Goal: Task Accomplishment & Management: Manage account settings

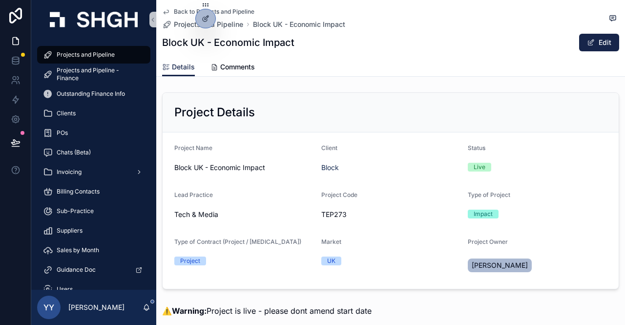
scroll to position [1270, 0]
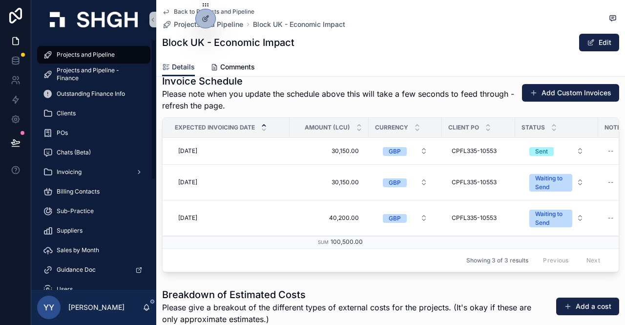
click at [72, 58] on span "Projects and Pipeline" at bounding box center [86, 55] width 58 height 8
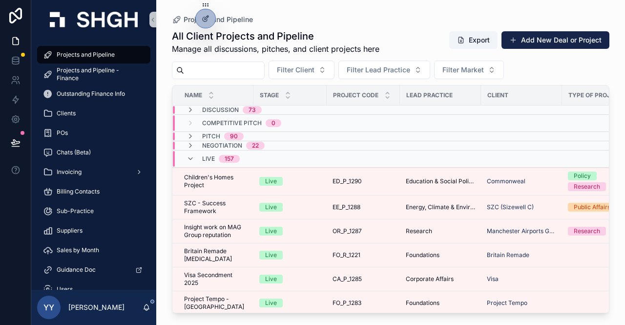
click at [227, 69] on input "scrollable content" at bounding box center [224, 71] width 80 height 14
paste input "*********"
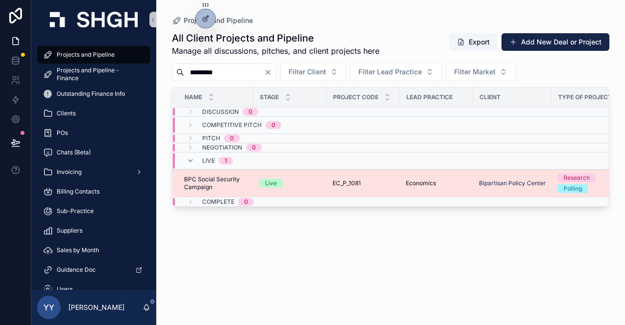
type input "*********"
click at [388, 187] on td "EC_P_1081 EC_P_1081" at bounding box center [363, 184] width 73 height 28
click at [389, 182] on div "EC_P_1081 EC_P_1081" at bounding box center [364, 183] width 62 height 8
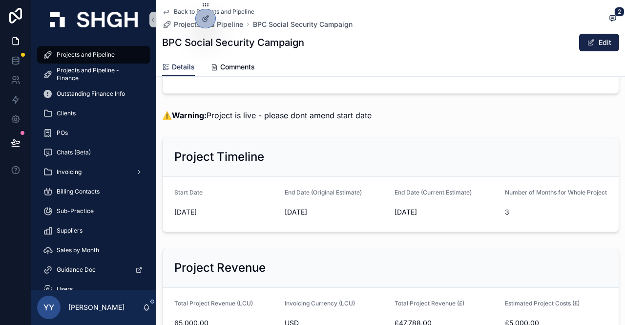
scroll to position [293, 0]
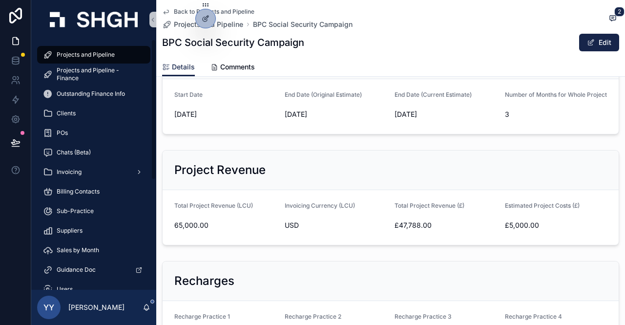
click at [104, 50] on div "Projects and Pipeline" at bounding box center [94, 55] width 102 height 16
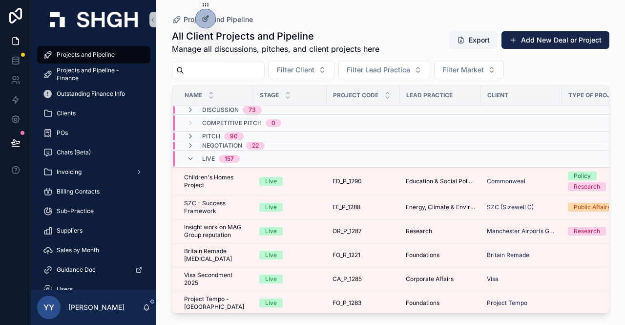
drag, startPoint x: 193, startPoint y: 66, endPoint x: 192, endPoint y: 85, distance: 19.1
click at [193, 66] on input "scrollable content" at bounding box center [224, 71] width 80 height 14
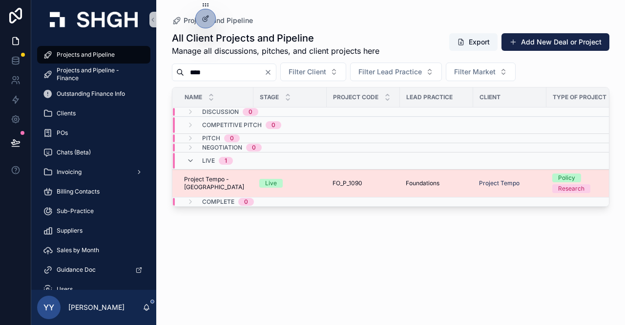
type input "****"
click at [302, 183] on div "Live" at bounding box center [290, 183] width 62 height 9
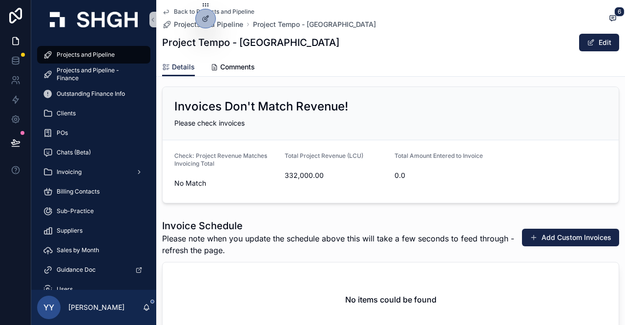
scroll to position [1124, 0]
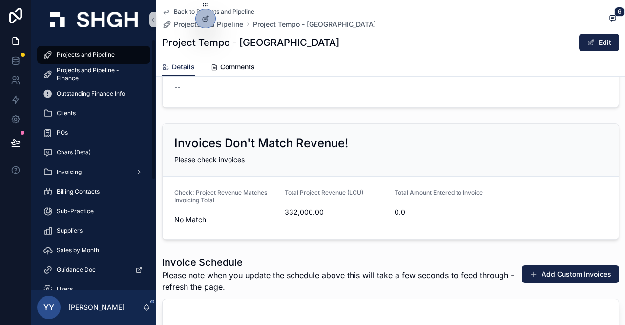
click at [71, 53] on span "Projects and Pipeline" at bounding box center [86, 55] width 58 height 8
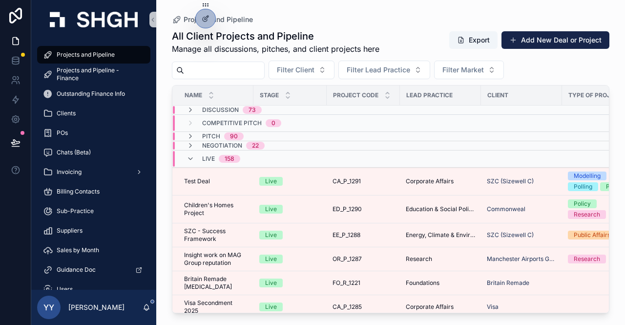
click at [234, 68] on input "scrollable content" at bounding box center [224, 71] width 80 height 14
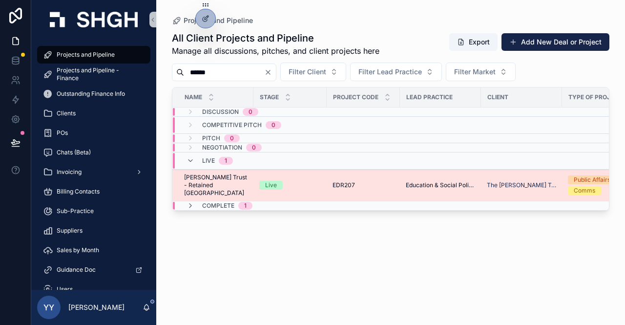
type input "******"
click at [366, 181] on div "EDR207 EDR207" at bounding box center [364, 185] width 62 height 8
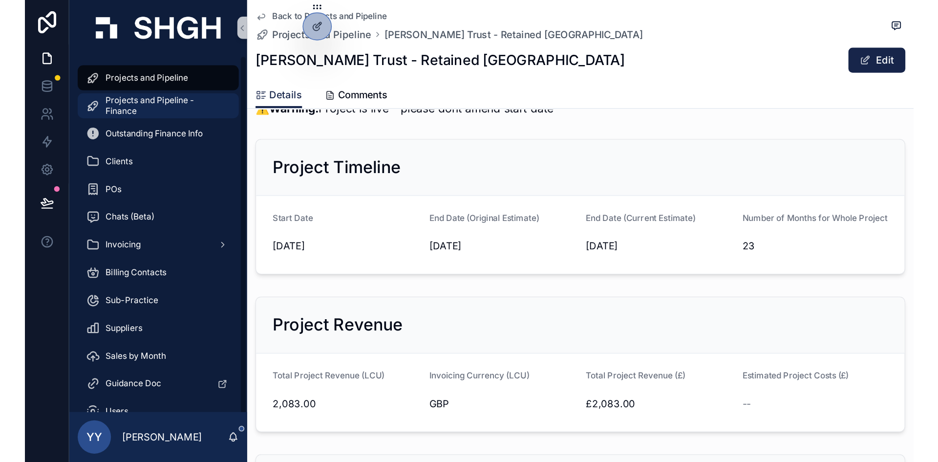
scroll to position [244, 0]
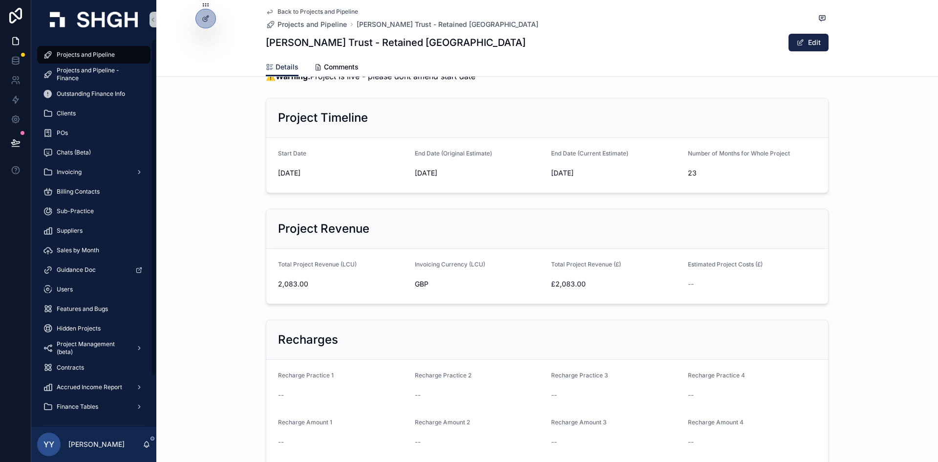
click at [76, 55] on span "Projects and Pipeline" at bounding box center [86, 55] width 58 height 8
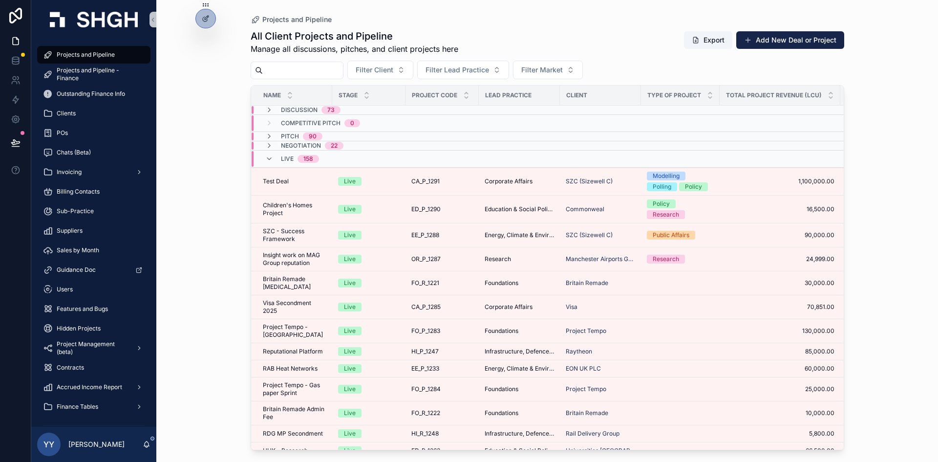
click at [324, 69] on input "scrollable content" at bounding box center [303, 71] width 80 height 14
type input "******"
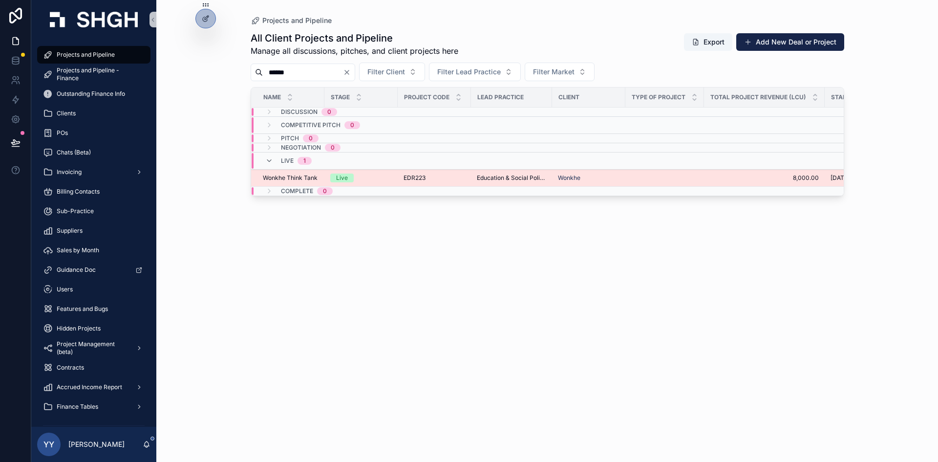
click at [447, 178] on div "EDR223 EDR223" at bounding box center [435, 178] width 62 height 8
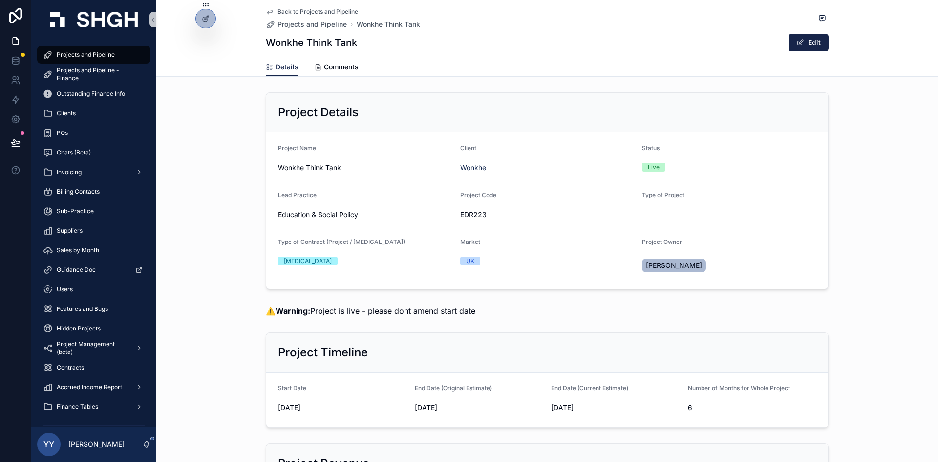
scroll to position [147, 0]
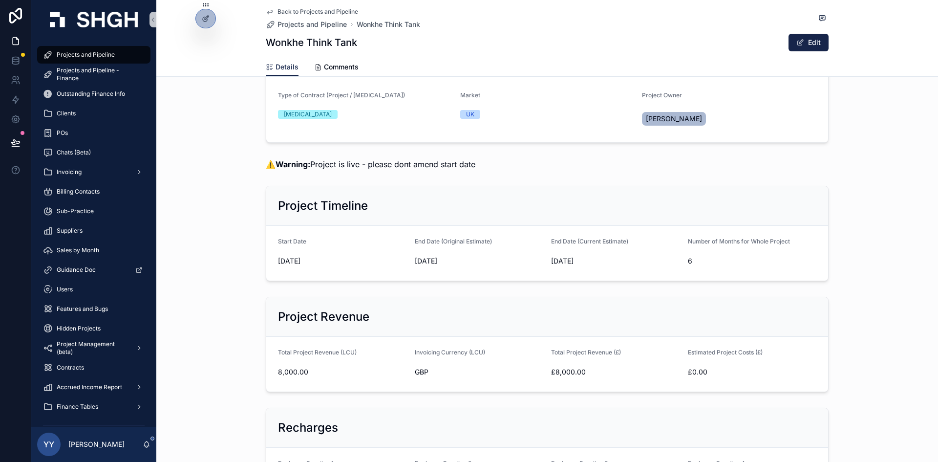
drag, startPoint x: 810, startPoint y: 43, endPoint x: 734, endPoint y: 142, distance: 124.0
click at [625, 43] on button "Edit" at bounding box center [809, 43] width 40 height 18
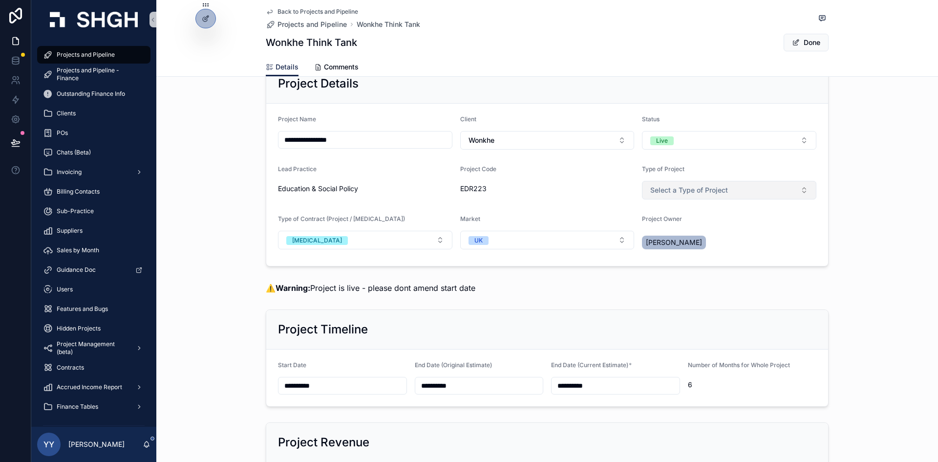
scroll to position [0, 0]
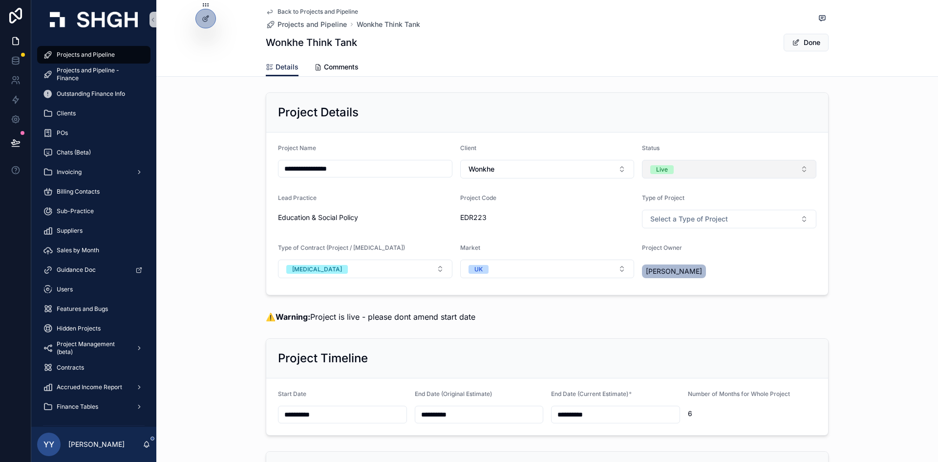
click at [625, 172] on div "Live" at bounding box center [662, 169] width 12 height 9
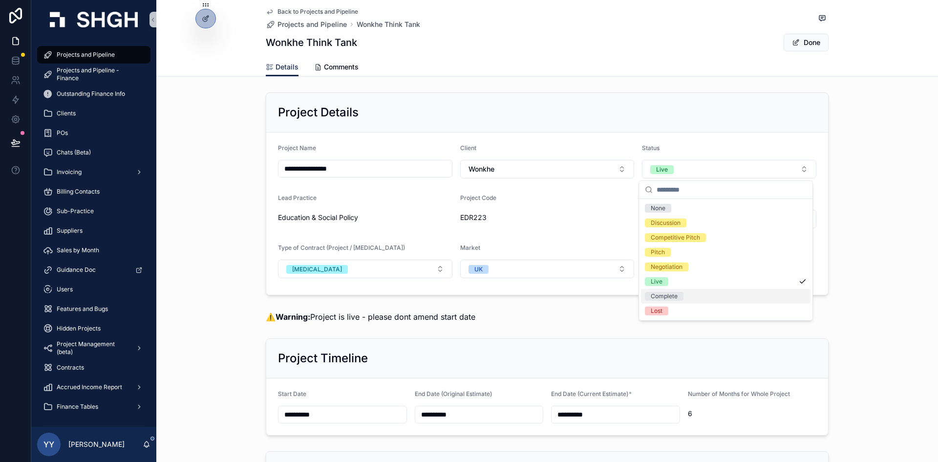
click at [625, 296] on div "Complete" at bounding box center [664, 296] width 27 height 9
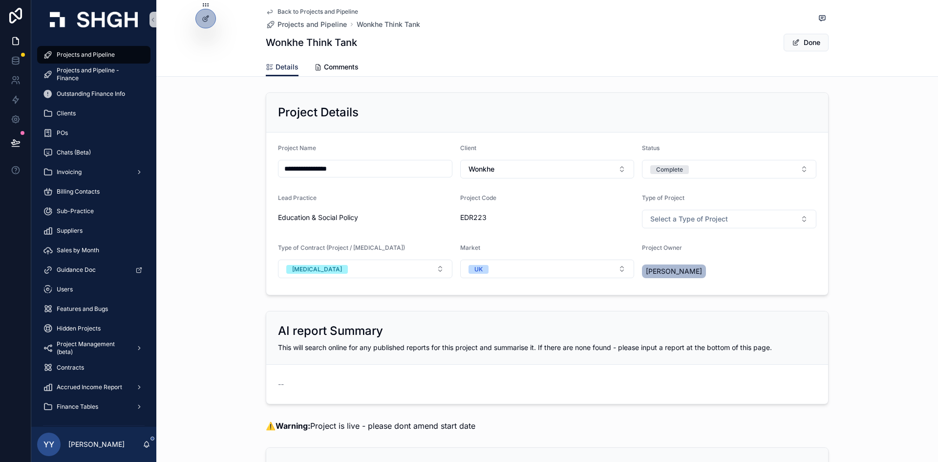
click at [625, 45] on button "Done" at bounding box center [806, 43] width 45 height 18
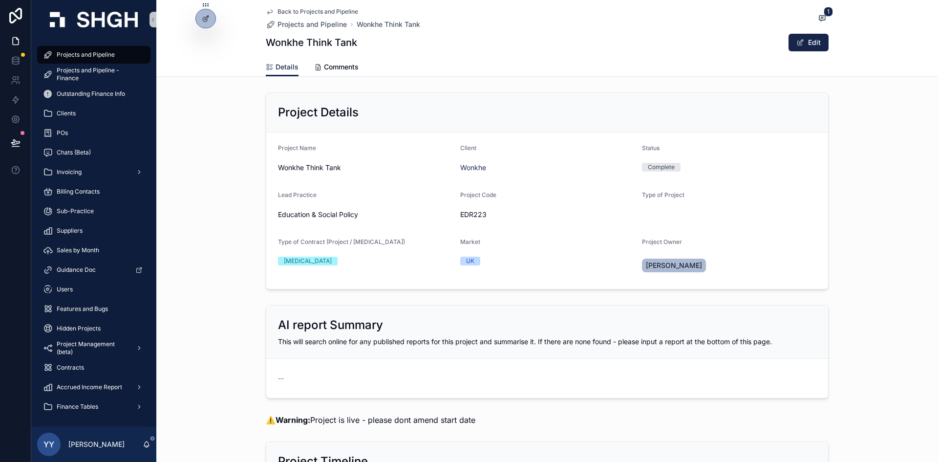
click at [106, 56] on span "Projects and Pipeline" at bounding box center [86, 55] width 58 height 8
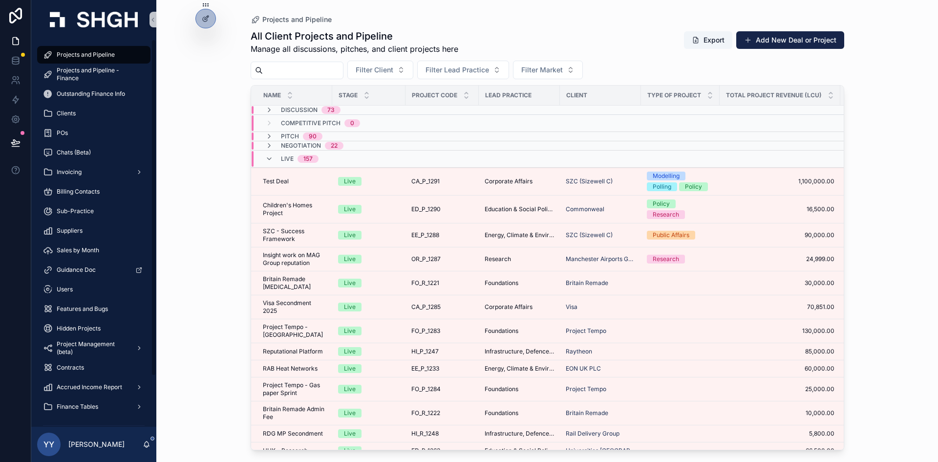
drag, startPoint x: 102, startPoint y: 58, endPoint x: 307, endPoint y: 75, distance: 206.0
click at [102, 58] on span "Projects and Pipeline" at bounding box center [86, 55] width 58 height 8
click at [58, 53] on span "Projects and Pipeline" at bounding box center [86, 55] width 58 height 8
click at [320, 71] on input "scrollable content" at bounding box center [303, 71] width 80 height 14
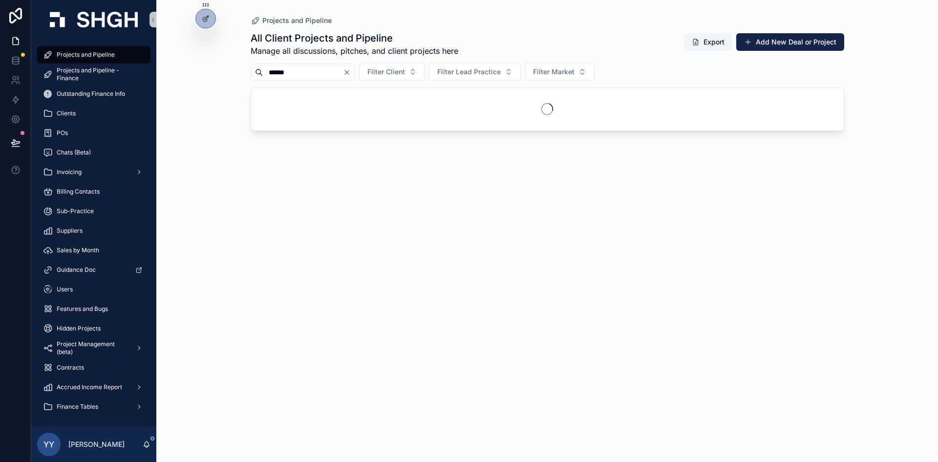
type input "*******"
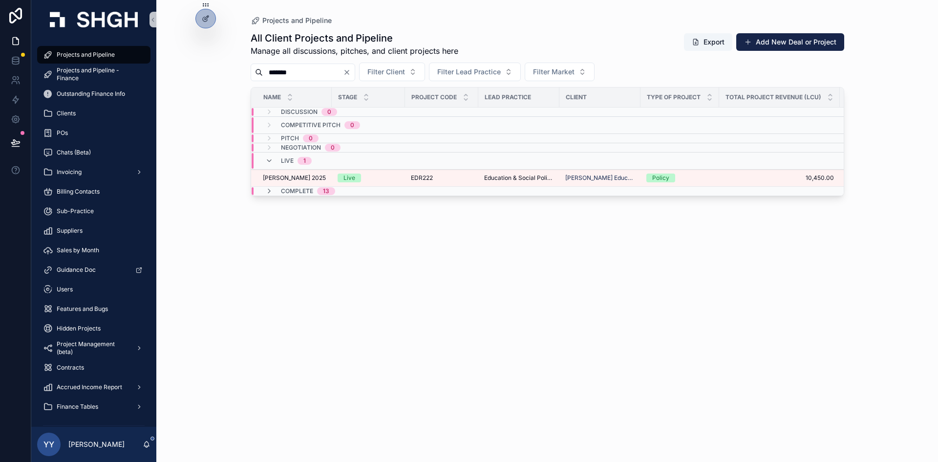
click at [450, 181] on div "EDR222 EDR222" at bounding box center [442, 178] width 62 height 8
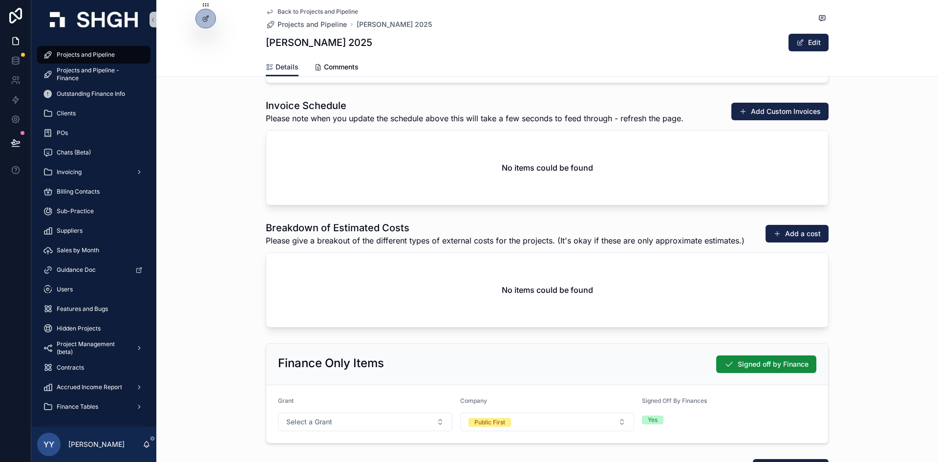
scroll to position [1417, 0]
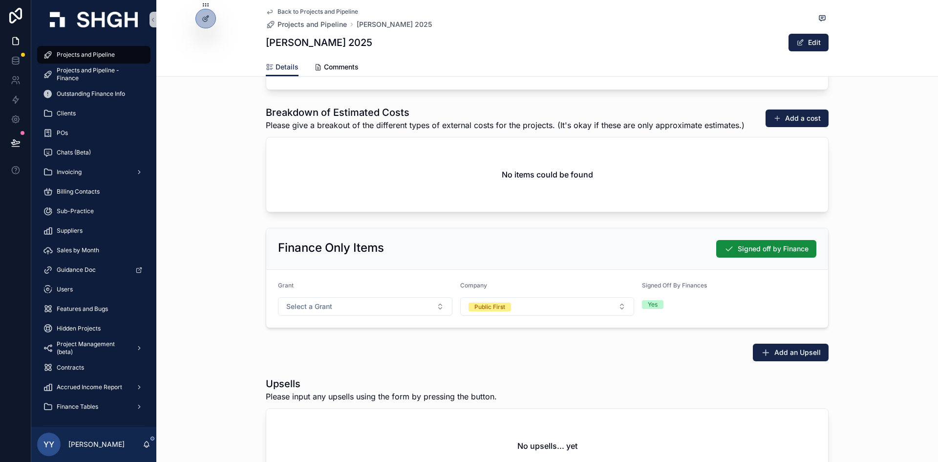
click at [85, 52] on span "Projects and Pipeline" at bounding box center [86, 55] width 58 height 8
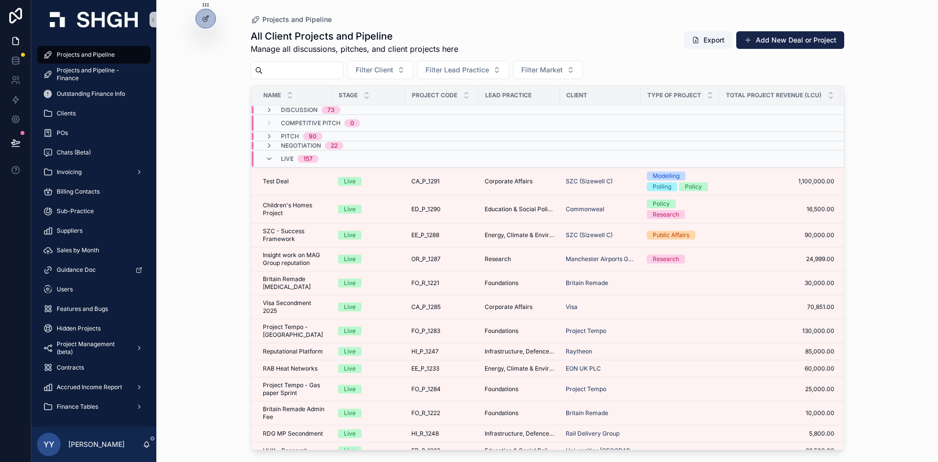
click at [308, 69] on input "scrollable content" at bounding box center [303, 71] width 80 height 14
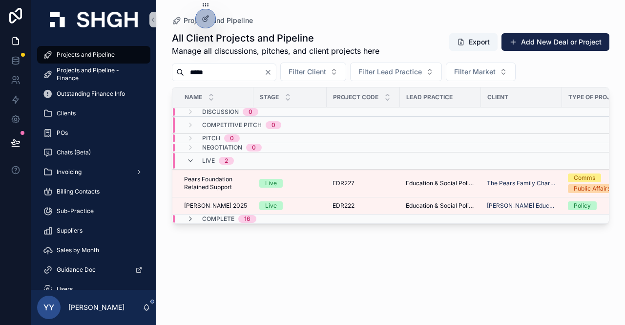
drag, startPoint x: 160, startPoint y: 78, endPoint x: 218, endPoint y: 77, distance: 58.2
click at [151, 78] on div "Projects and Pipeline Projects and Pipeline - Finance Outstanding Finance Info …" at bounding box center [328, 162] width 594 height 325
paste input "*"
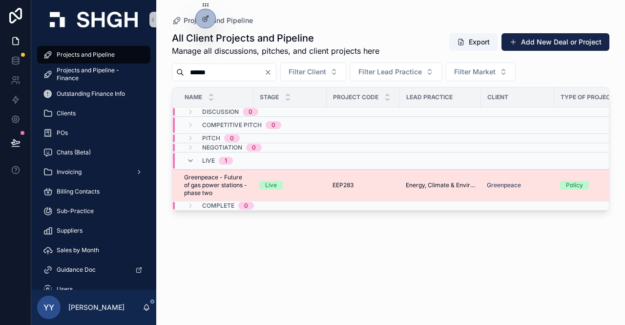
type input "******"
click at [326, 183] on td "Live" at bounding box center [290, 186] width 73 height 32
click at [297, 183] on div "Live" at bounding box center [290, 185] width 62 height 9
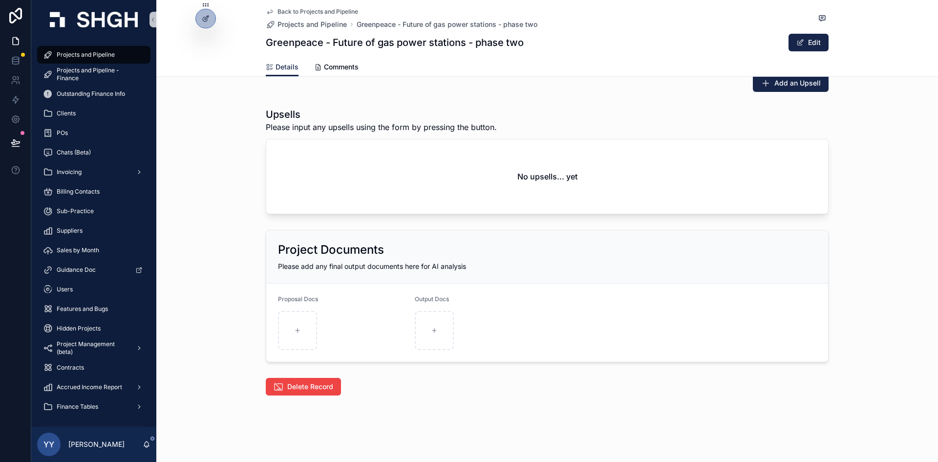
scroll to position [1165, 0]
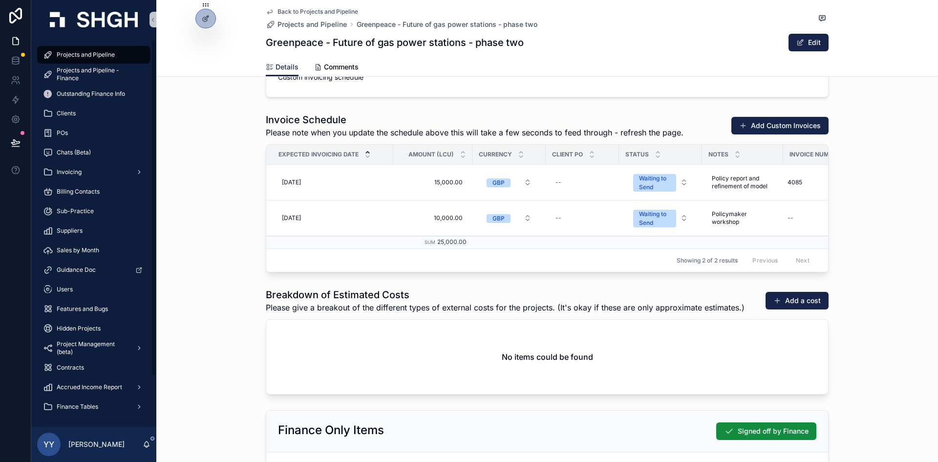
drag, startPoint x: 78, startPoint y: 50, endPoint x: 197, endPoint y: 101, distance: 129.4
click at [78, 50] on div "Projects and Pipeline" at bounding box center [94, 55] width 102 height 16
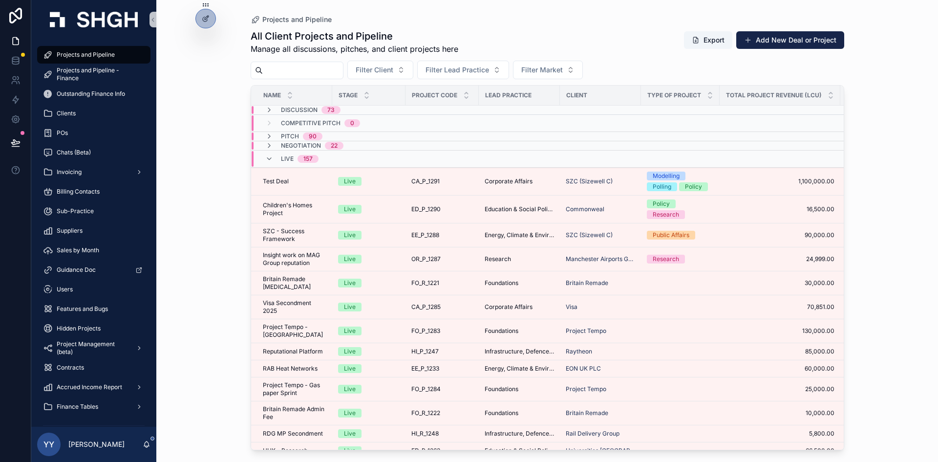
click at [284, 67] on input "scrollable content" at bounding box center [303, 71] width 80 height 14
paste input "*********"
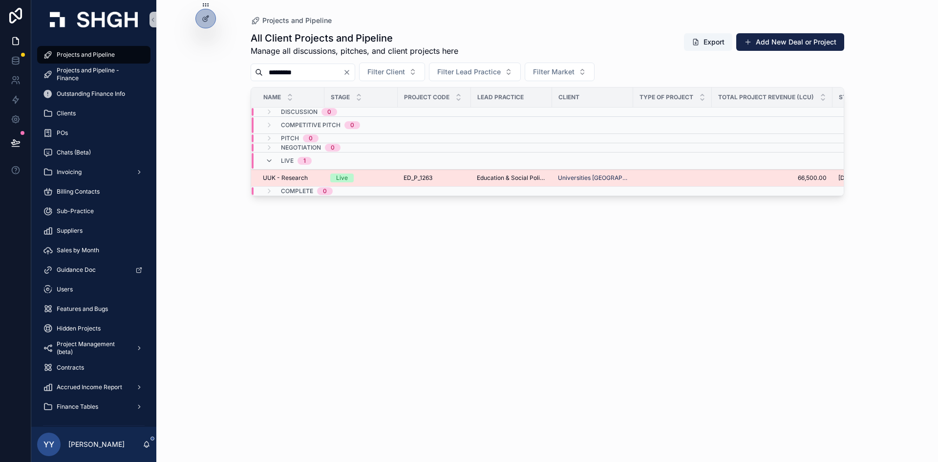
type input "*********"
click at [435, 175] on div "ED_P_1263 ED_P_1263" at bounding box center [435, 178] width 62 height 8
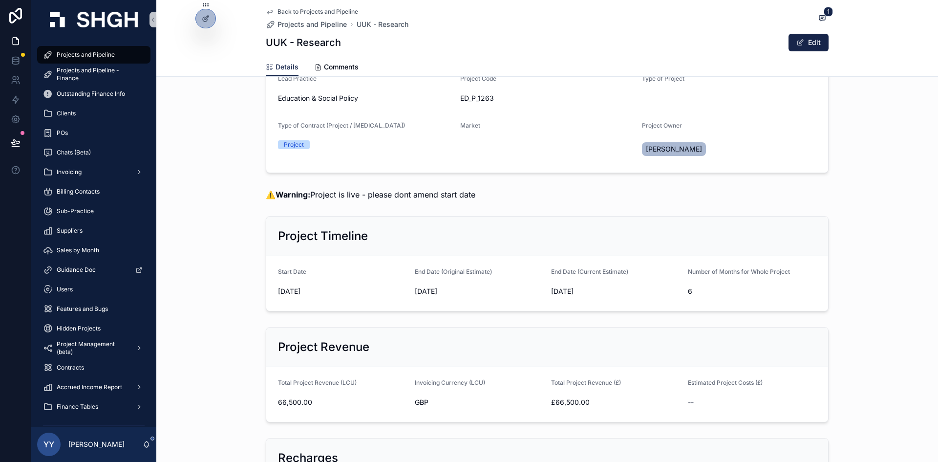
scroll to position [105, 0]
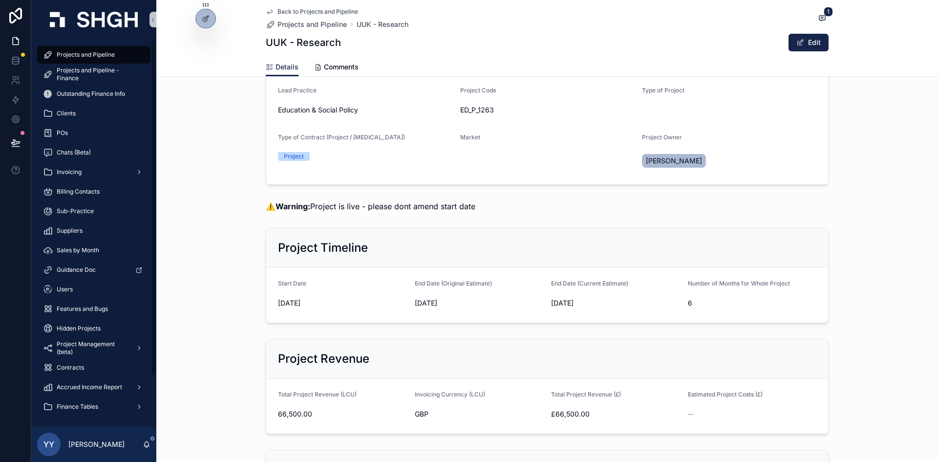
click at [74, 55] on span "Projects and Pipeline" at bounding box center [86, 55] width 58 height 8
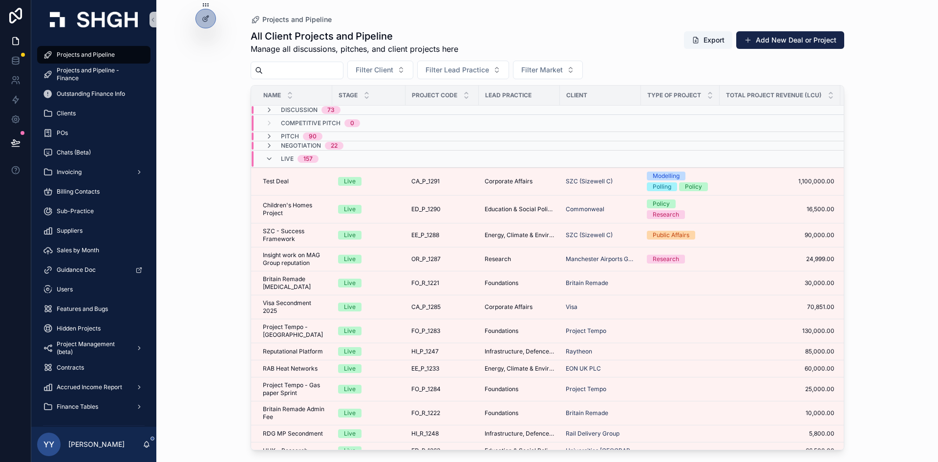
click at [302, 71] on input "scrollable content" at bounding box center [303, 71] width 80 height 14
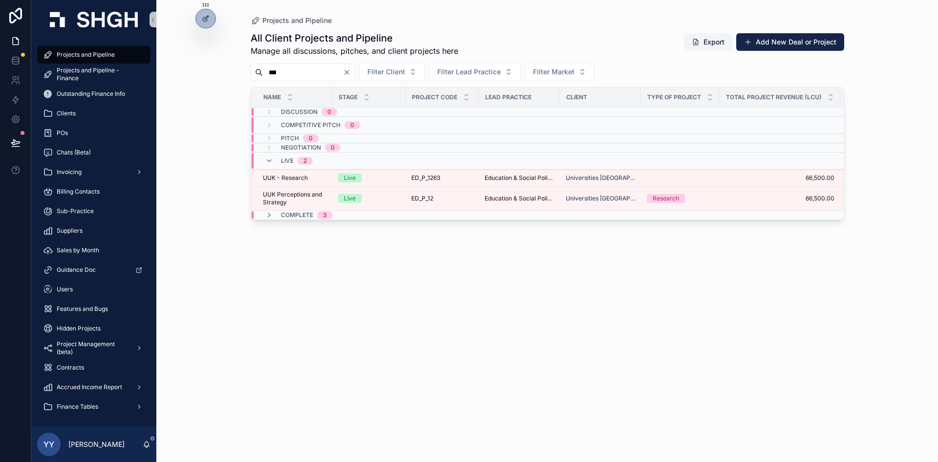
type input "***"
drag, startPoint x: 205, startPoint y: 282, endPoint x: 328, endPoint y: 124, distance: 200.6
click at [207, 278] on div "Projects and Pipeline All Client Projects and Pipeline Manage all discussions, …" at bounding box center [547, 231] width 782 height 462
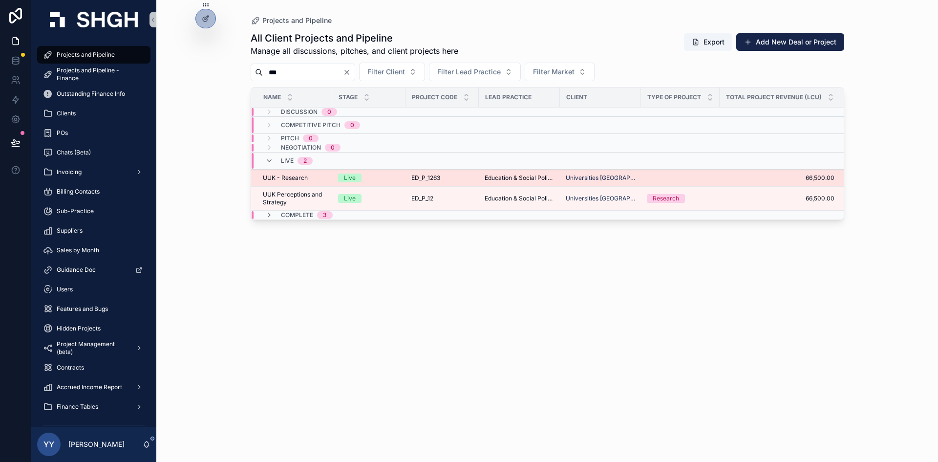
click at [386, 176] on div "Live" at bounding box center [369, 177] width 62 height 9
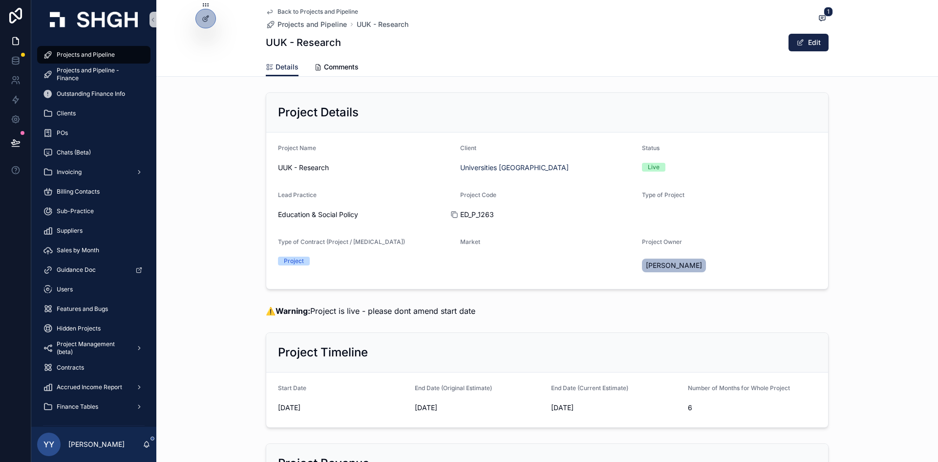
click at [454, 213] on icon "scrollable content" at bounding box center [455, 215] width 8 height 8
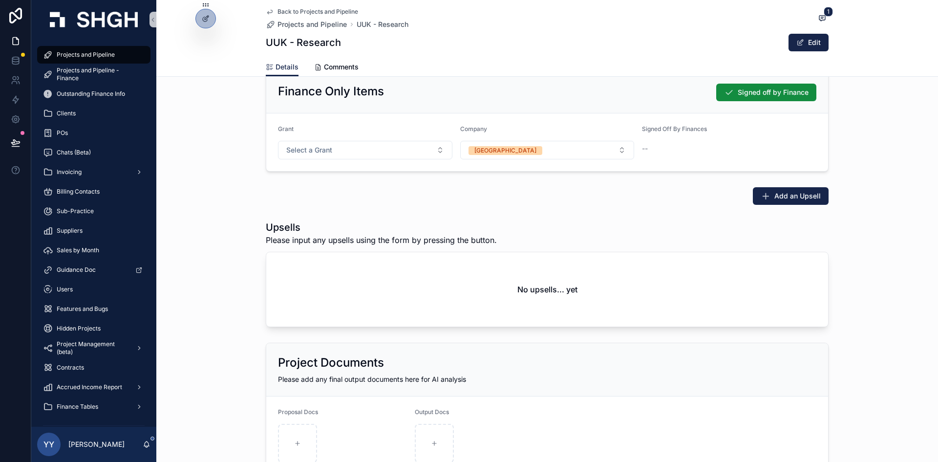
scroll to position [1613, 0]
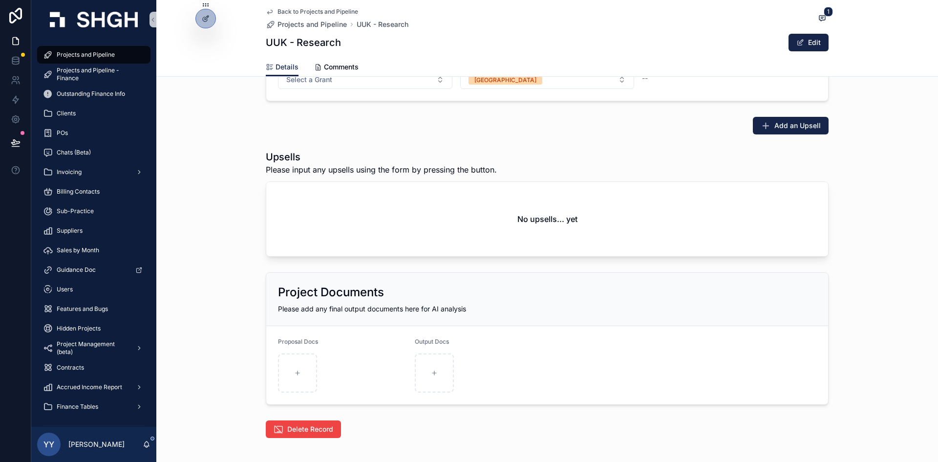
click at [251, 324] on div "Project Documents Please add any final output documents here for AI analysis Pr…" at bounding box center [547, 338] width 782 height 140
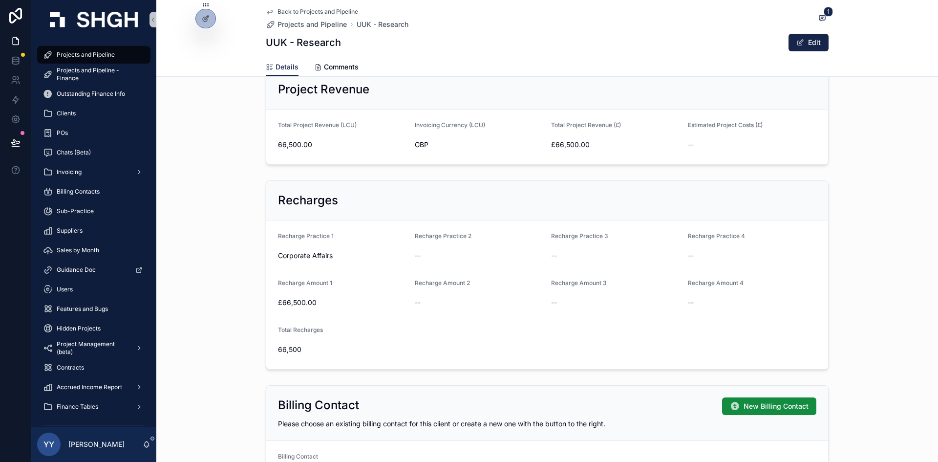
scroll to position [391, 0]
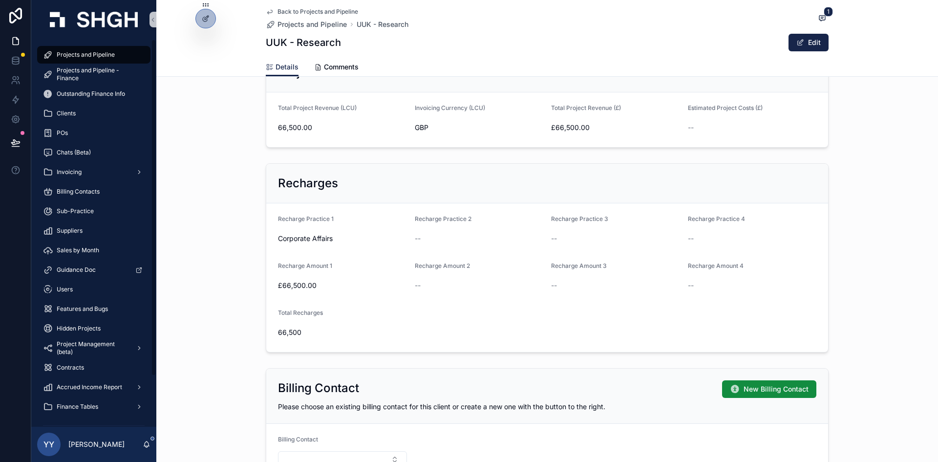
click at [208, 299] on div "Recharges Recharge Practice 1 Corporate Affairs Recharge Practice 2 -- Recharge…" at bounding box center [547, 257] width 782 height 197
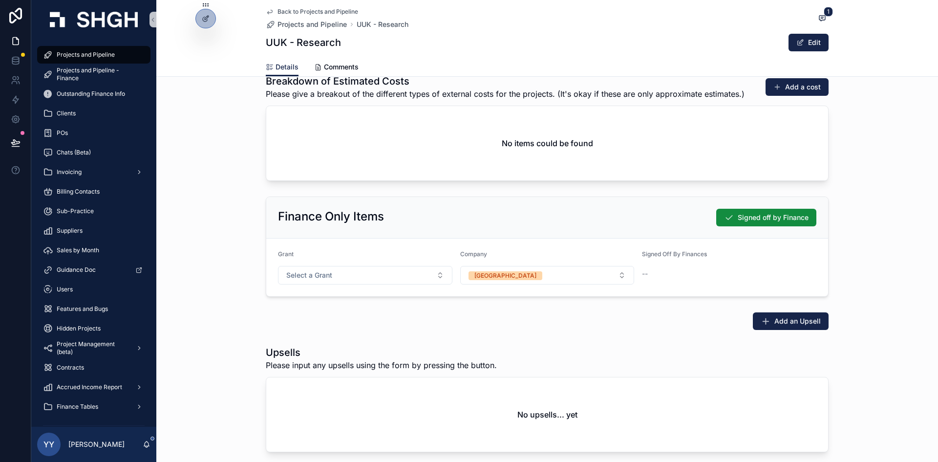
scroll to position [1655, 0]
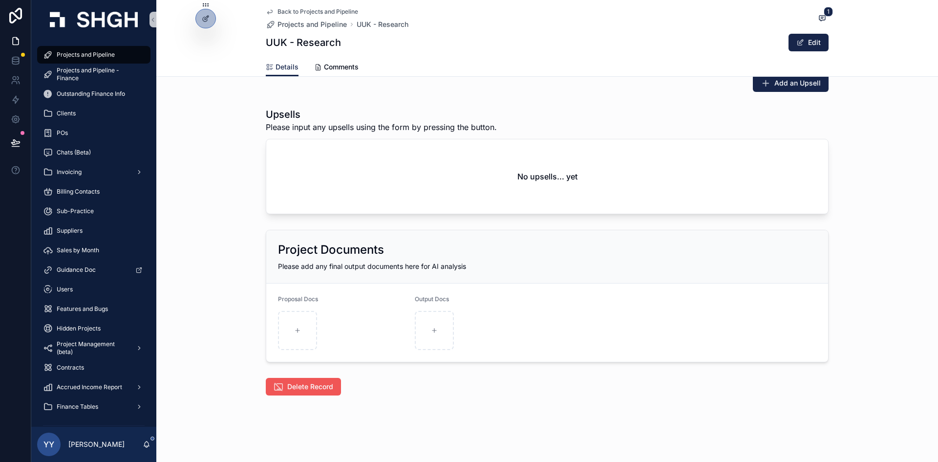
click at [305, 324] on button "Delete Record" at bounding box center [303, 387] width 75 height 18
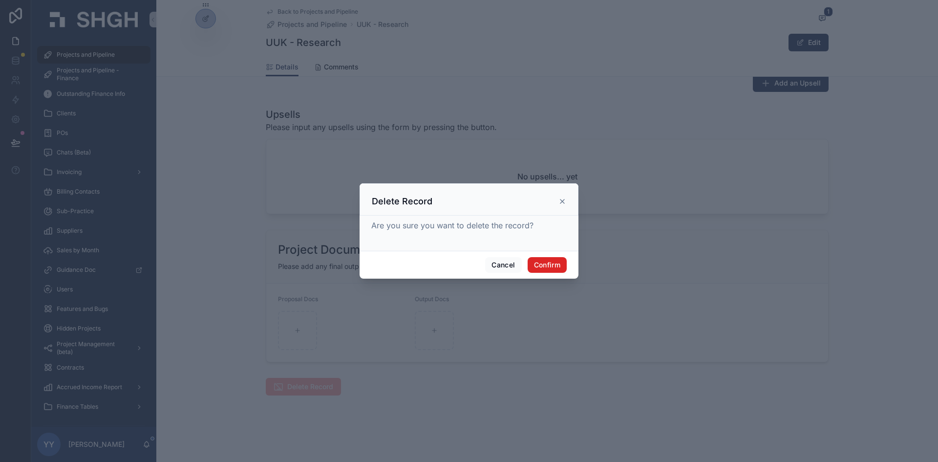
click at [540, 266] on button "Confirm" at bounding box center [547, 265] width 39 height 16
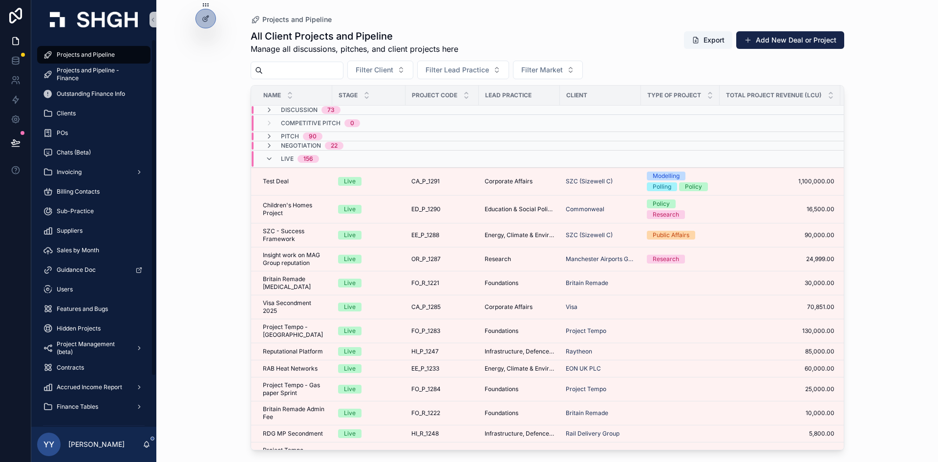
click at [93, 56] on span "Projects and Pipeline" at bounding box center [86, 55] width 58 height 8
click at [308, 76] on input "scrollable content" at bounding box center [303, 71] width 80 height 14
paste input "*********"
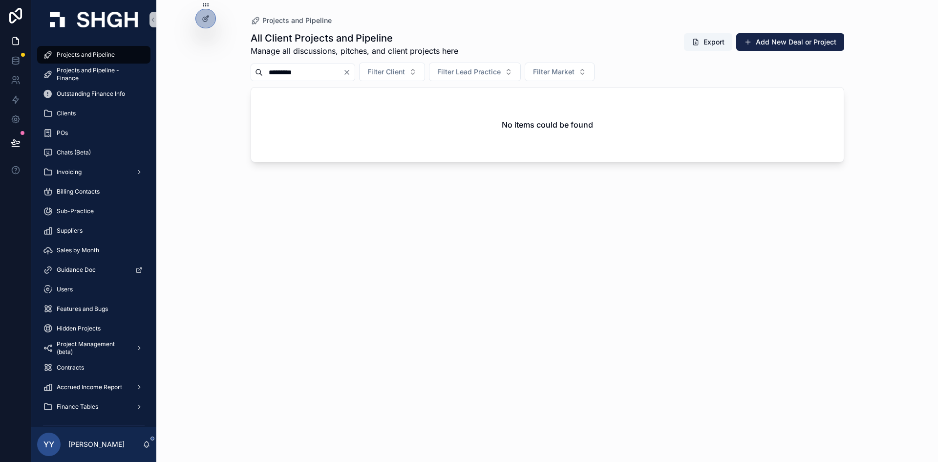
type input "*********"
click at [351, 73] on icon "Clear" at bounding box center [347, 72] width 8 height 8
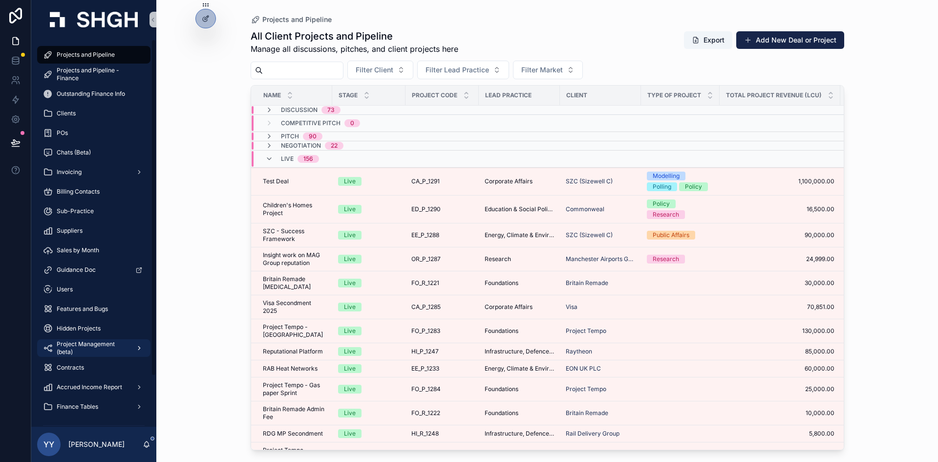
click at [93, 324] on span "Project Management (beta)" at bounding box center [92, 348] width 71 height 16
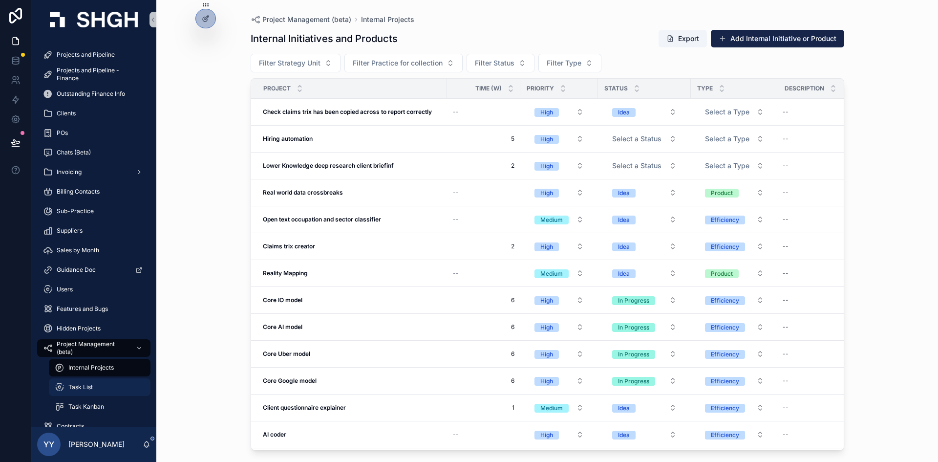
click at [84, 324] on span "Task List" at bounding box center [80, 387] width 24 height 8
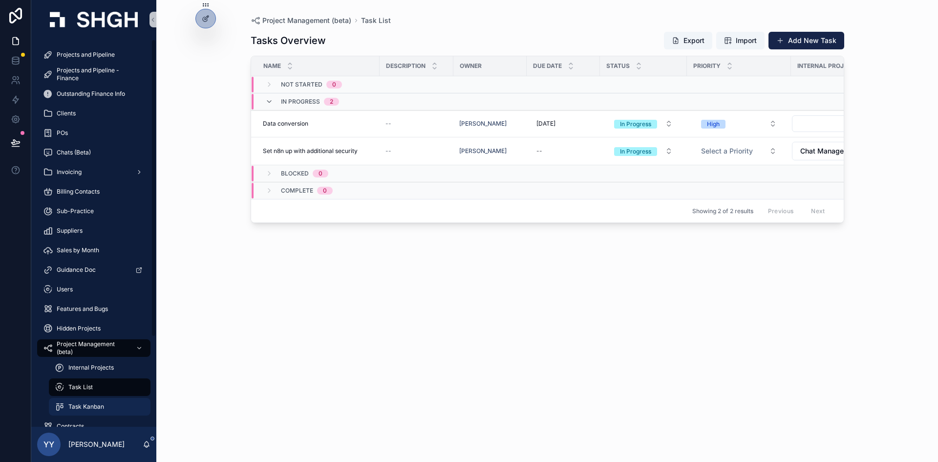
click at [84, 324] on span "Task Kanban" at bounding box center [86, 407] width 36 height 8
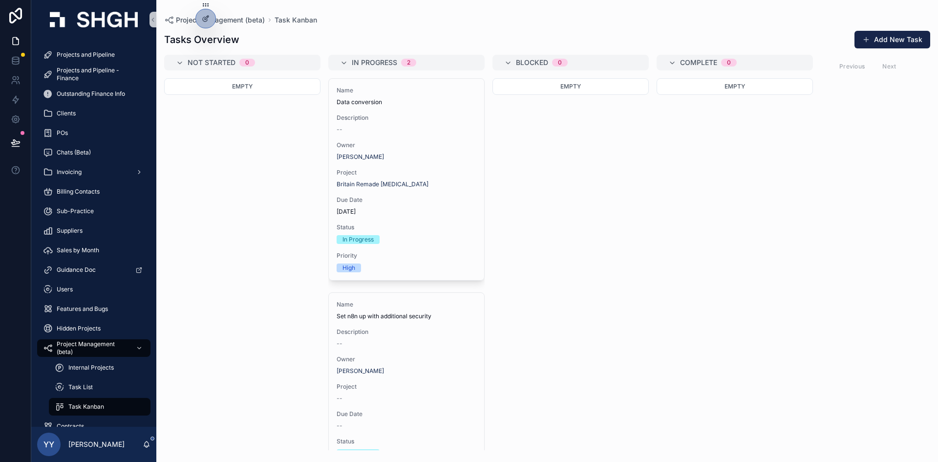
click at [250, 305] on div "Empty" at bounding box center [242, 264] width 156 height 372
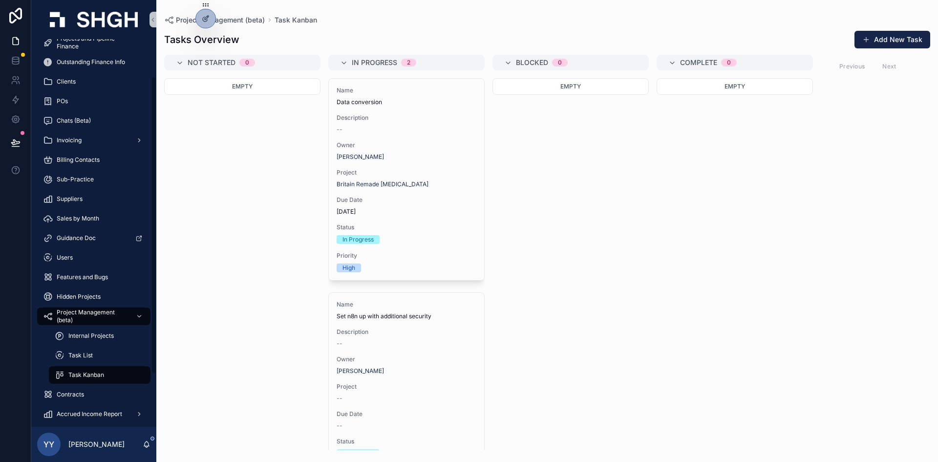
scroll to position [49, 0]
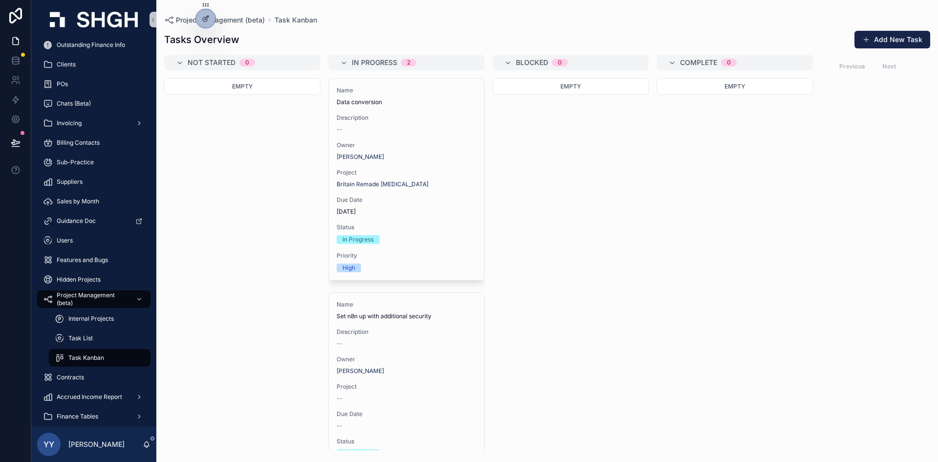
click at [530, 324] on div "Empty" at bounding box center [571, 264] width 156 height 372
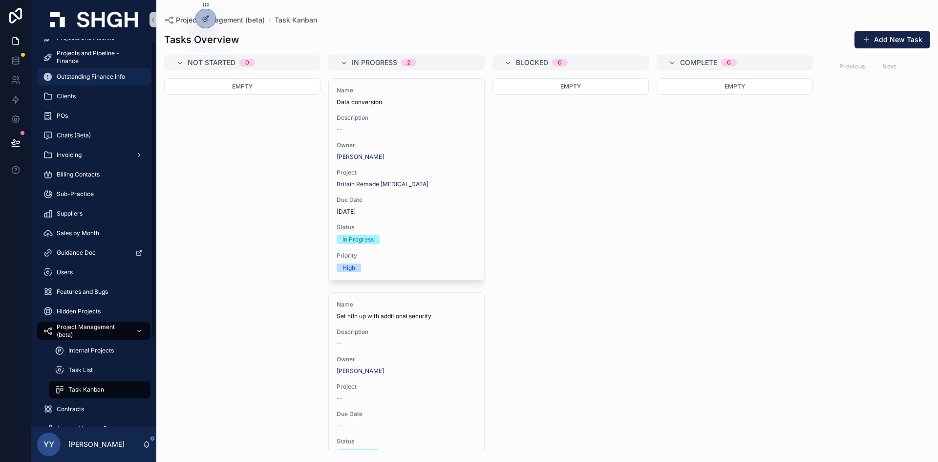
scroll to position [0, 0]
